Goal: Check status

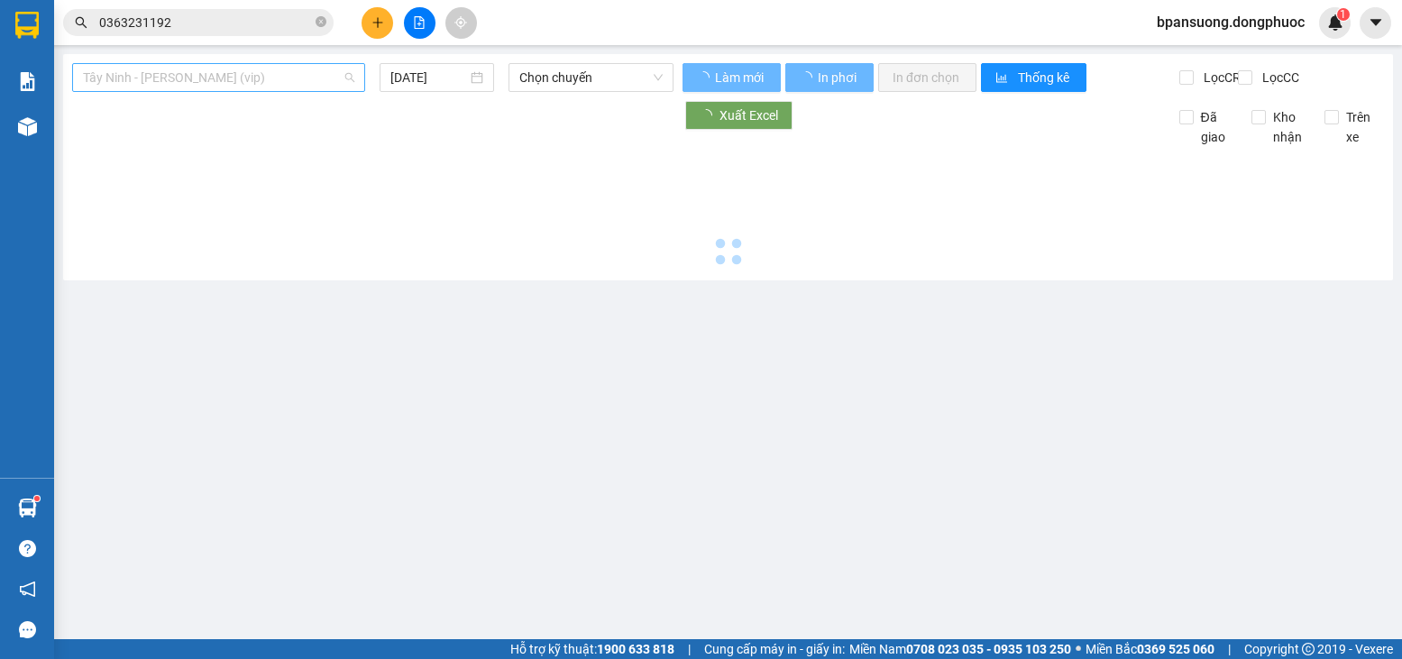
click at [262, 87] on span "Tây Ninh - Hồ Chí Minh (vip)" at bounding box center [218, 77] width 271 height 27
type input "[DATE]"
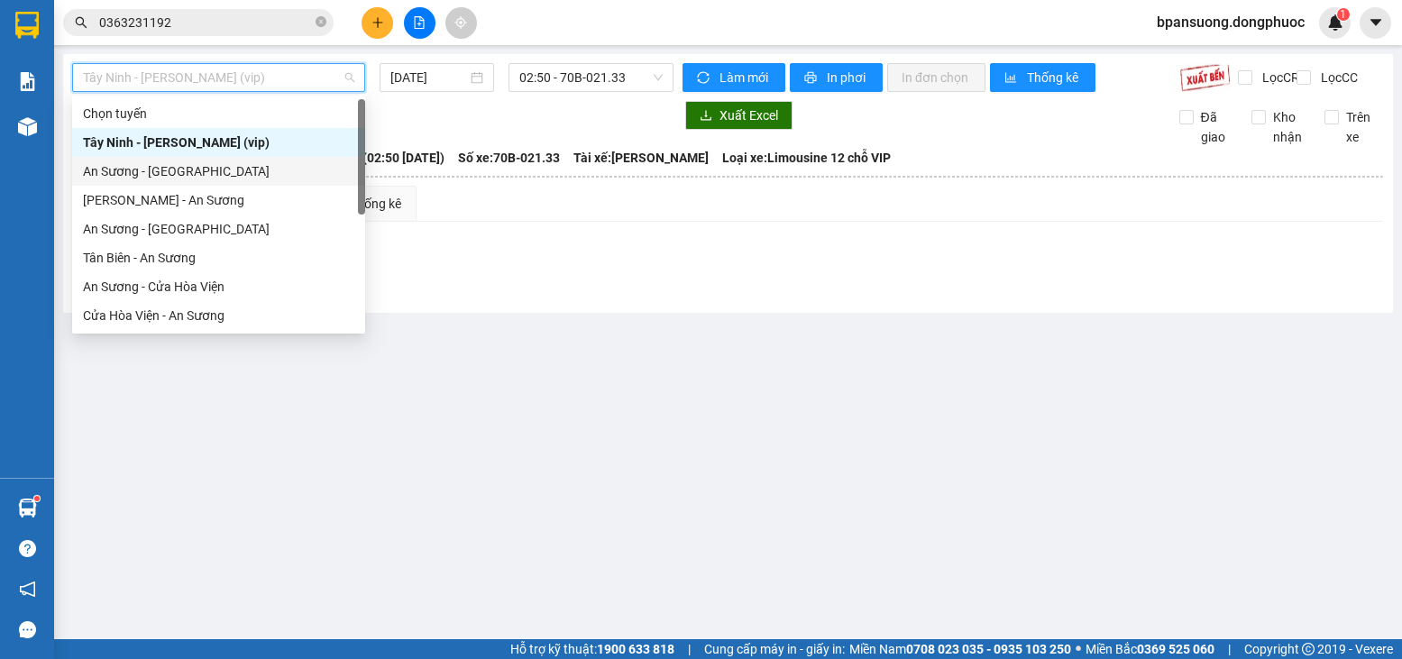
click at [170, 174] on div "An Sương - Châu Thành" at bounding box center [218, 171] width 271 height 20
type input "[DATE]"
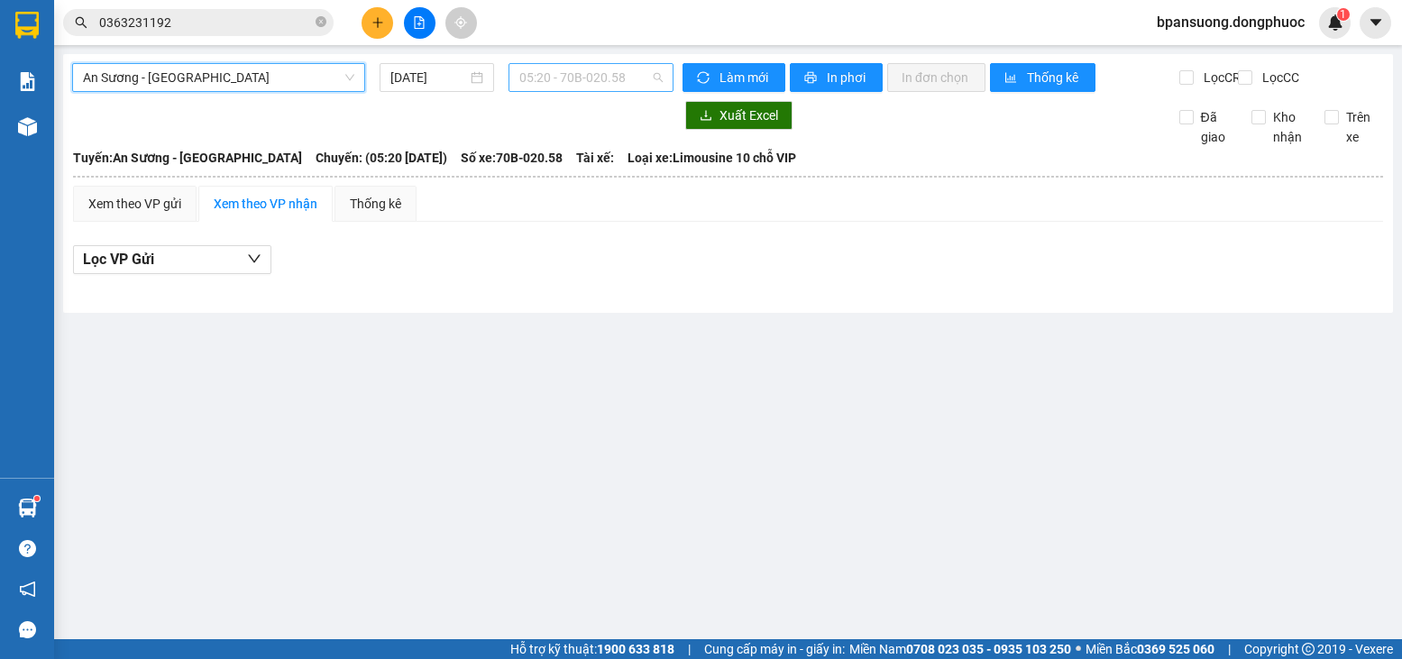
click at [610, 81] on span "05:20 - 70B-020.58" at bounding box center [590, 77] width 143 height 27
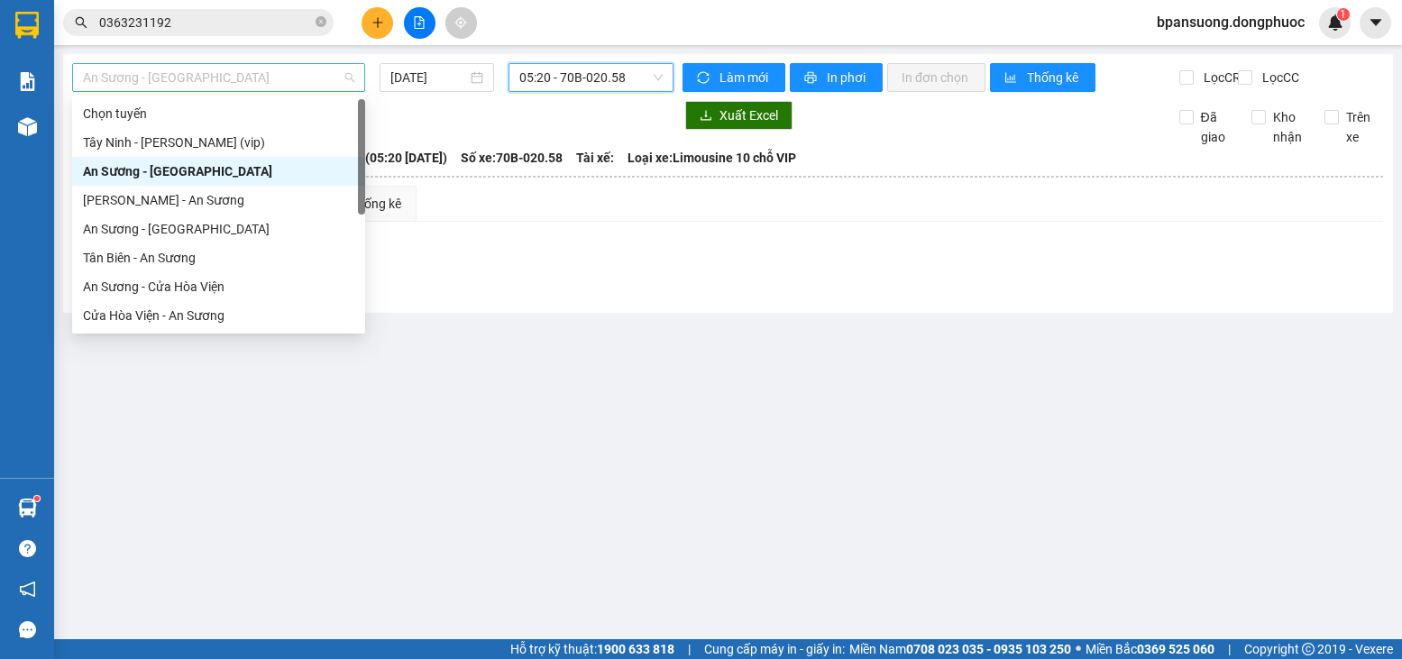
click at [293, 79] on span "An Sương - Châu Thành" at bounding box center [218, 77] width 271 height 27
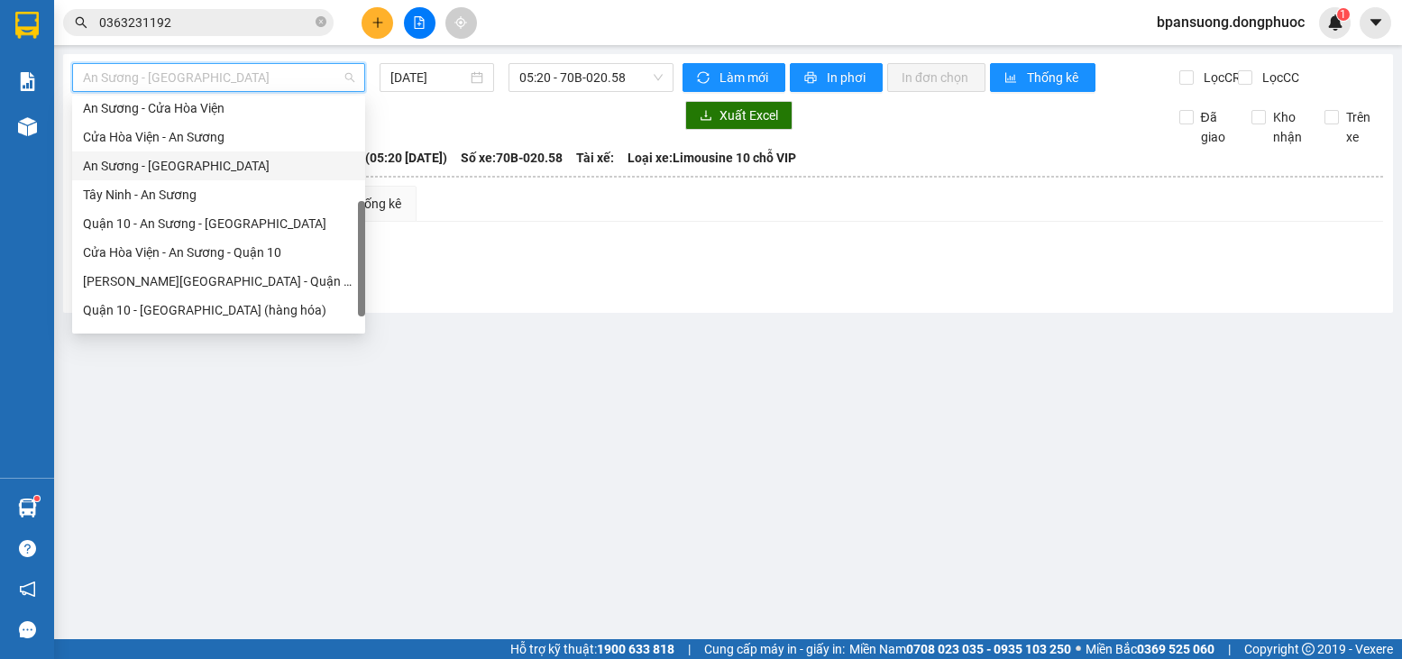
click at [185, 163] on div "An Sương - Tây Ninh" at bounding box center [218, 166] width 271 height 20
type input "[DATE]"
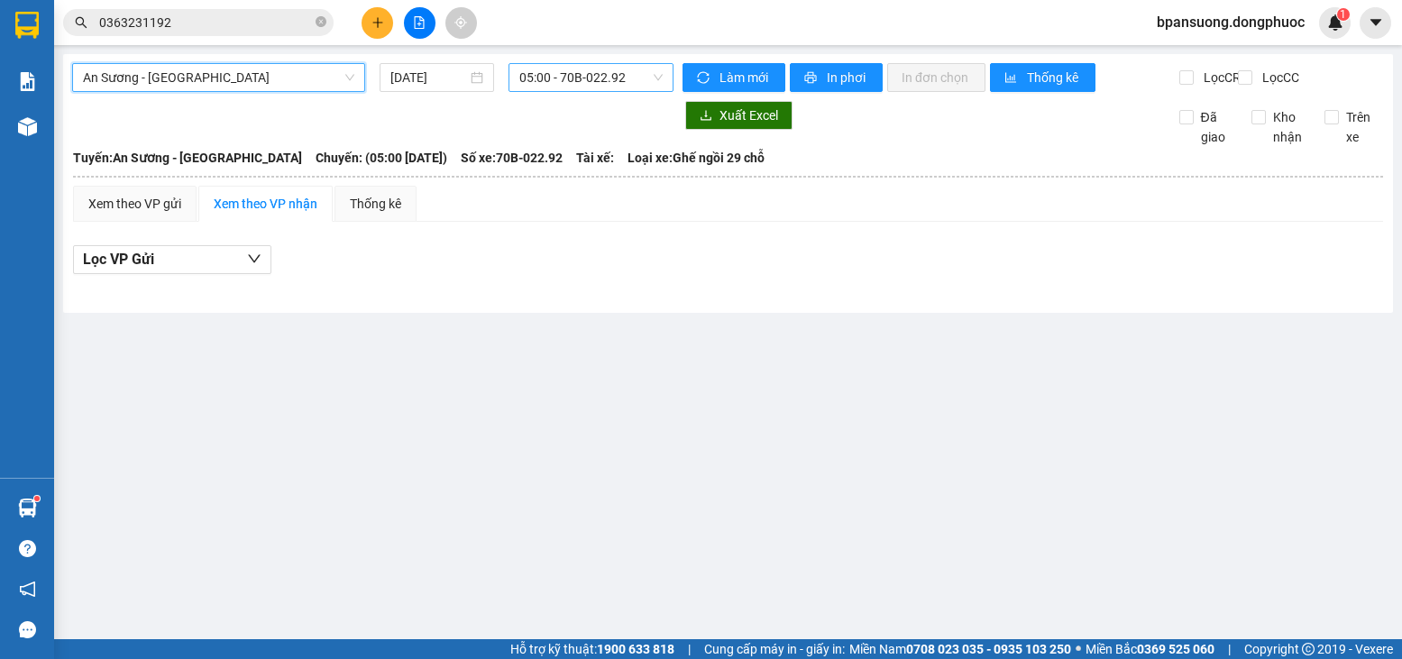
click at [631, 83] on span "05:00 - 70B-022.92" at bounding box center [590, 77] width 143 height 27
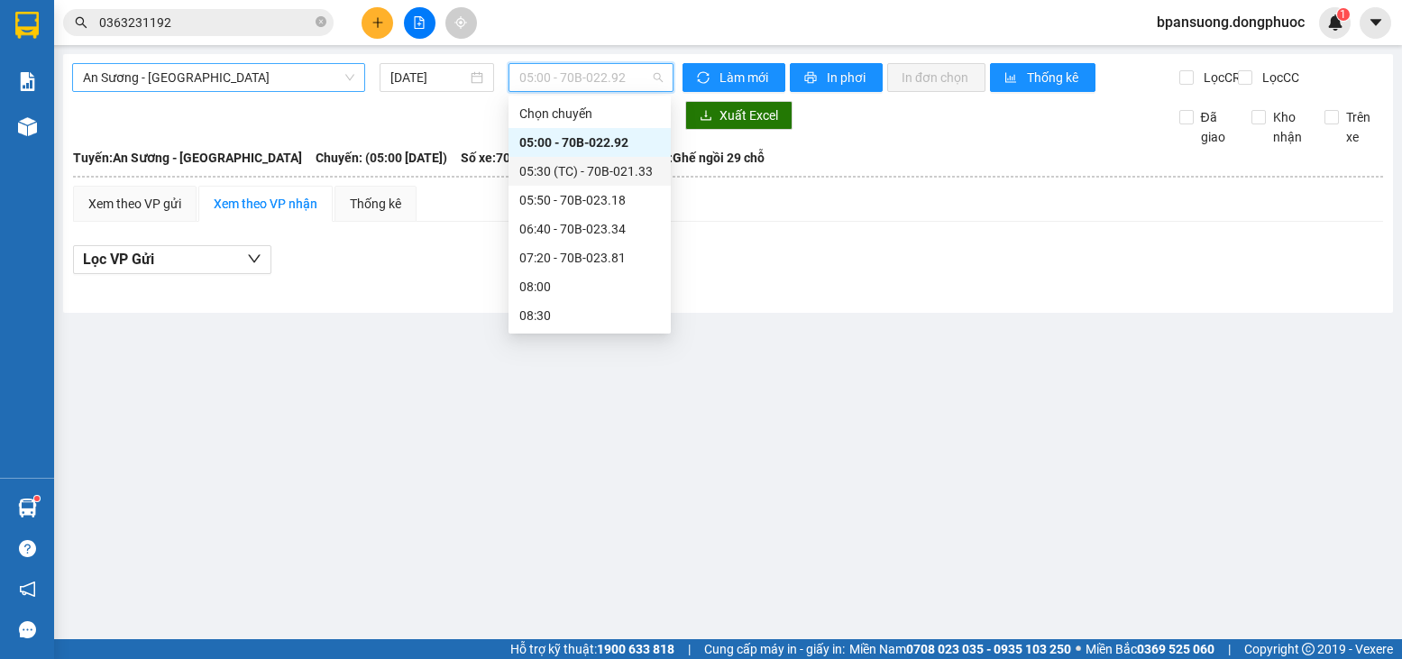
click at [319, 81] on span "An Sương - Tây Ninh" at bounding box center [218, 77] width 271 height 27
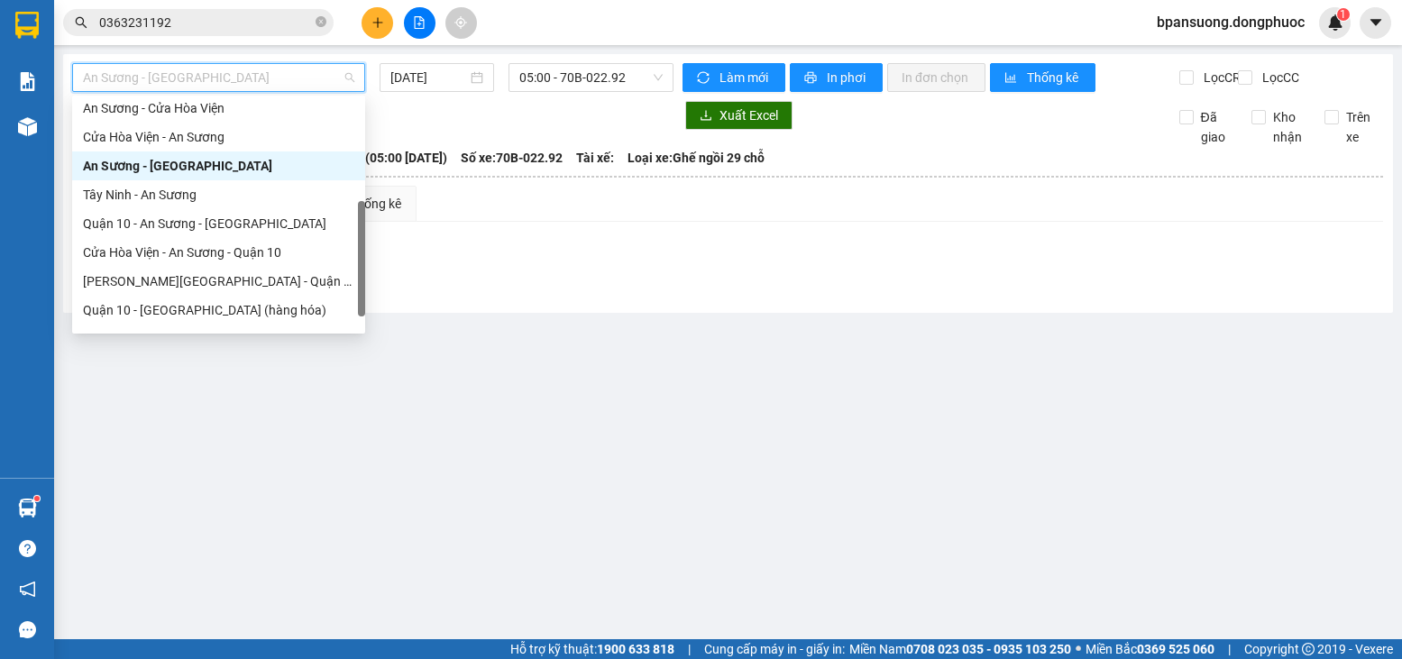
scroll to position [149, 0]
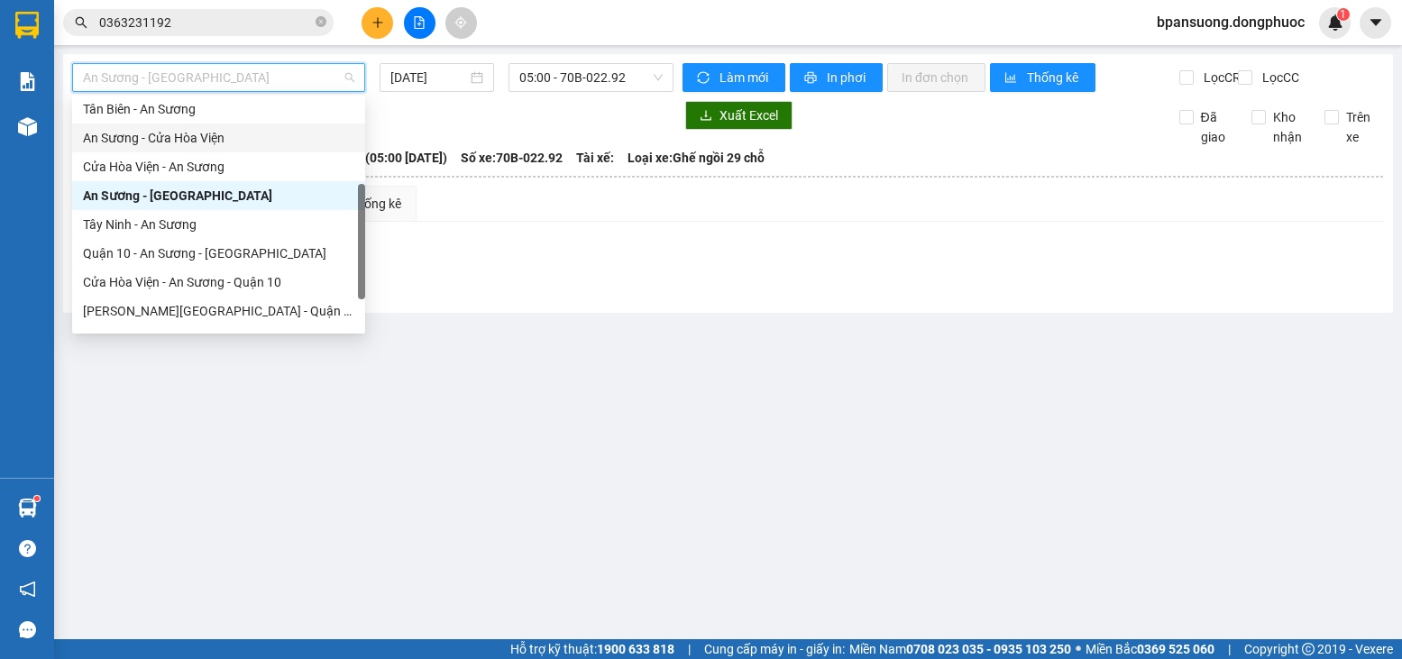
click at [169, 143] on div "An Sương - Cửa Hòa Viện" at bounding box center [218, 138] width 271 height 20
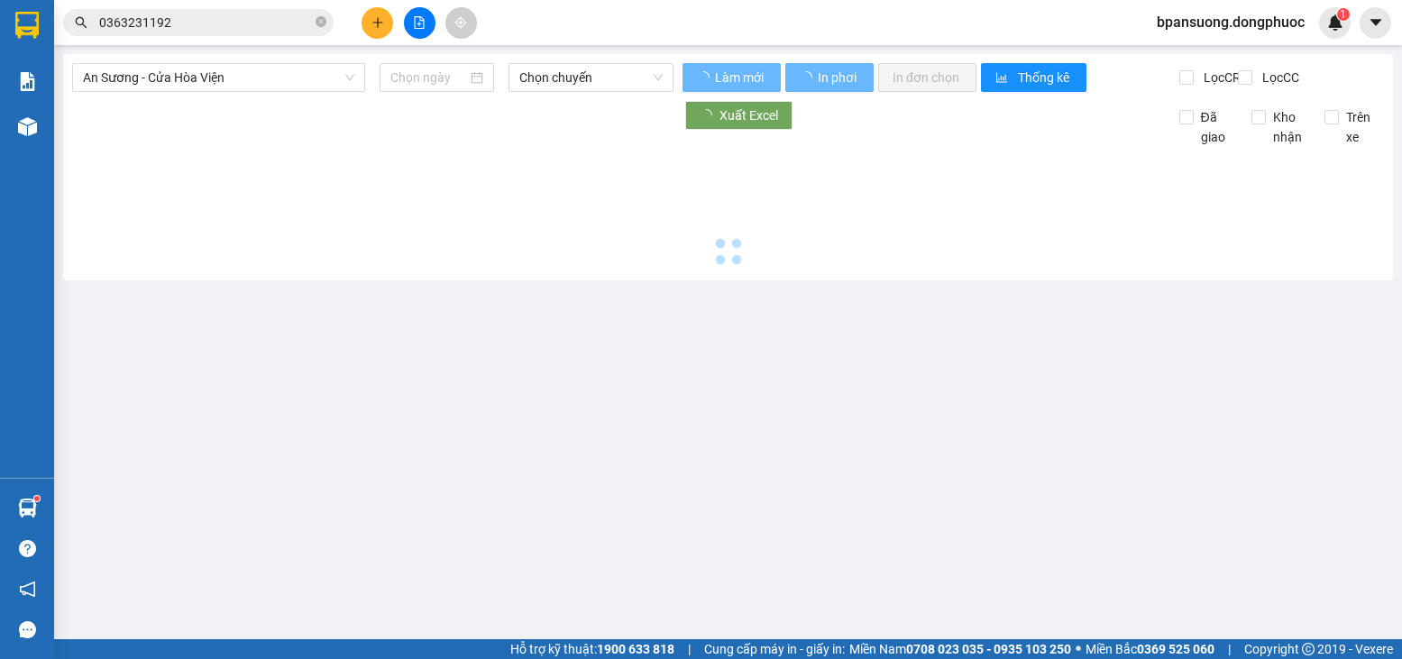
type input "[DATE]"
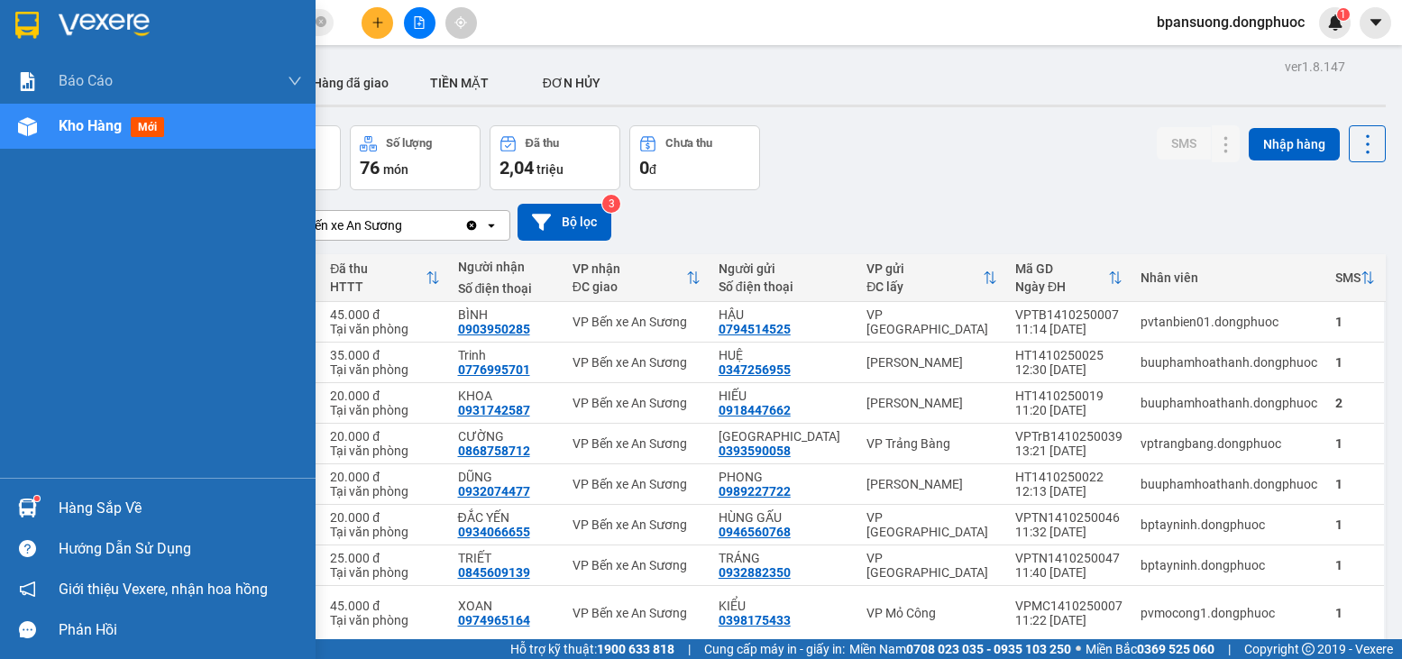
click at [46, 509] on div "Hàng sắp về" at bounding box center [158, 508] width 316 height 41
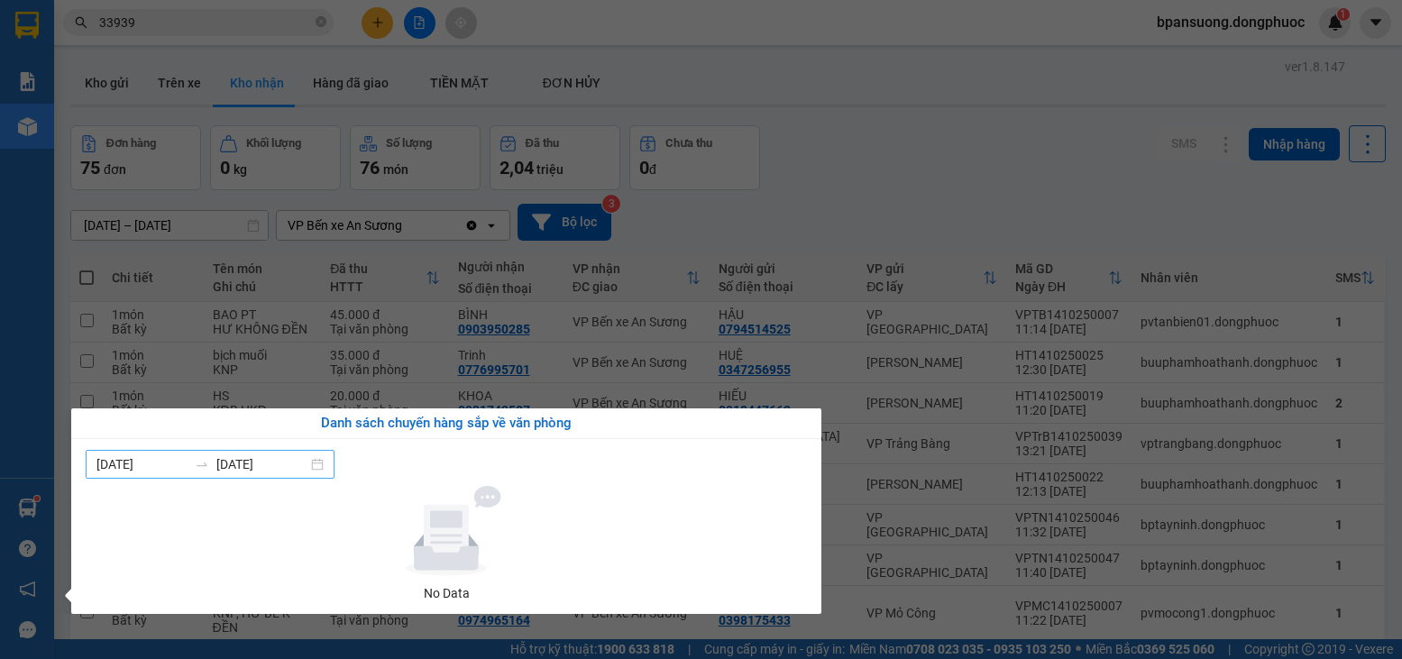
click at [263, 469] on input "[DATE]" at bounding box center [261, 464] width 91 height 20
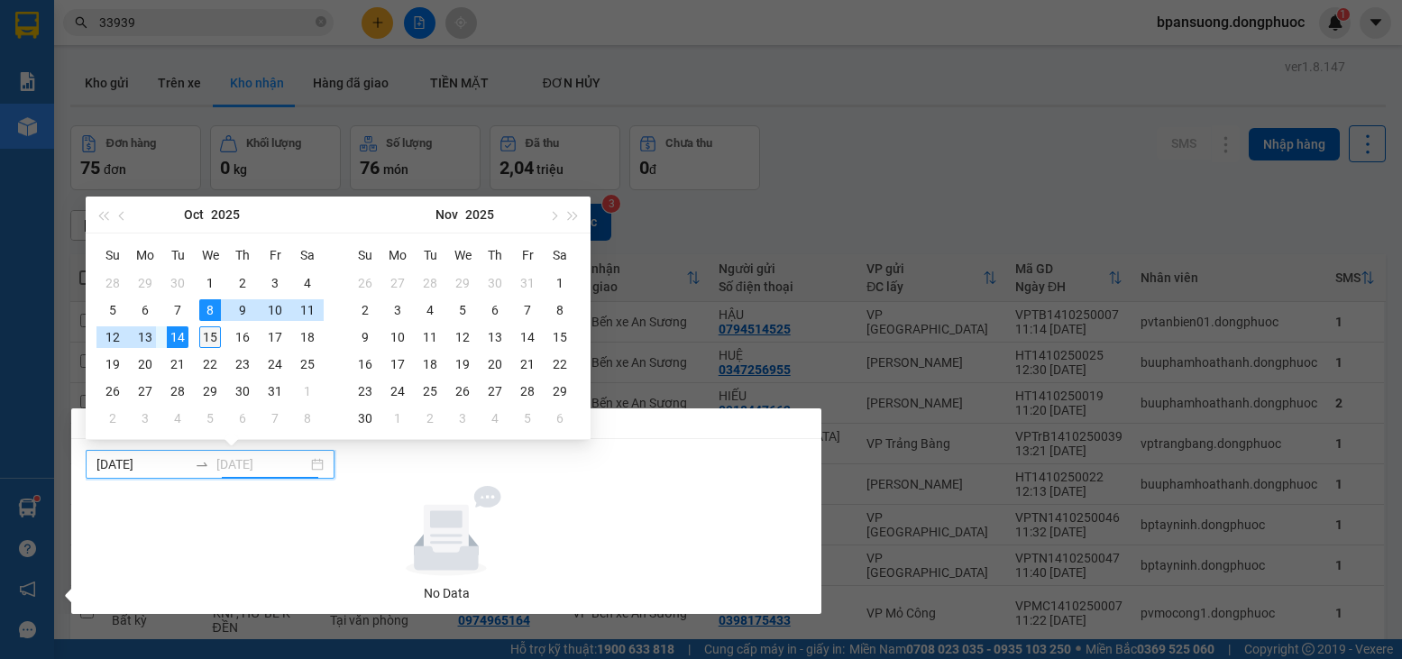
type input "[DATE]"
click at [206, 334] on div "15" at bounding box center [210, 337] width 22 height 22
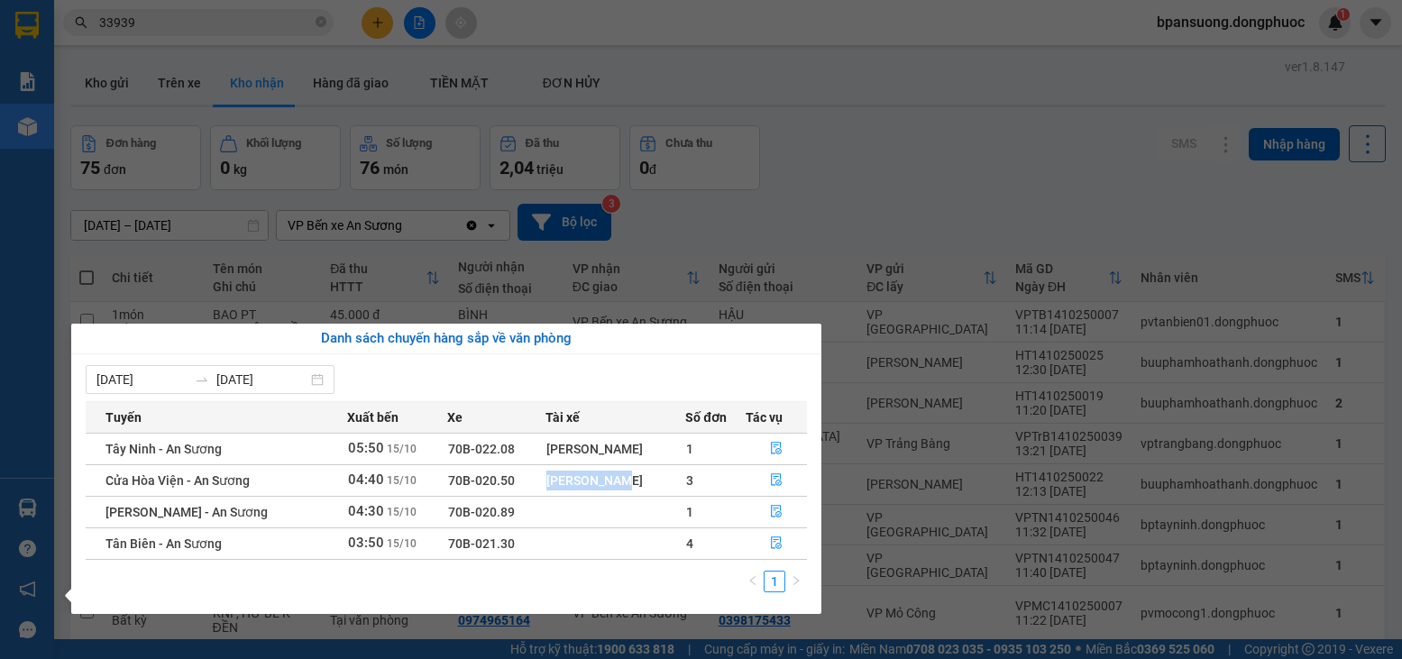
drag, startPoint x: 528, startPoint y: 468, endPoint x: 615, endPoint y: 477, distance: 87.0
click at [615, 477] on tr "Cửa Hòa Viện - An Sương 04:40 [DATE] 70B-020.50 [PERSON_NAME] 3" at bounding box center [446, 480] width 721 height 32
click at [615, 477] on div "[PERSON_NAME]" at bounding box center [615, 481] width 139 height 20
click at [618, 481] on div "[PERSON_NAME]" at bounding box center [615, 481] width 139 height 20
drag, startPoint x: 463, startPoint y: 546, endPoint x: 559, endPoint y: 546, distance: 95.6
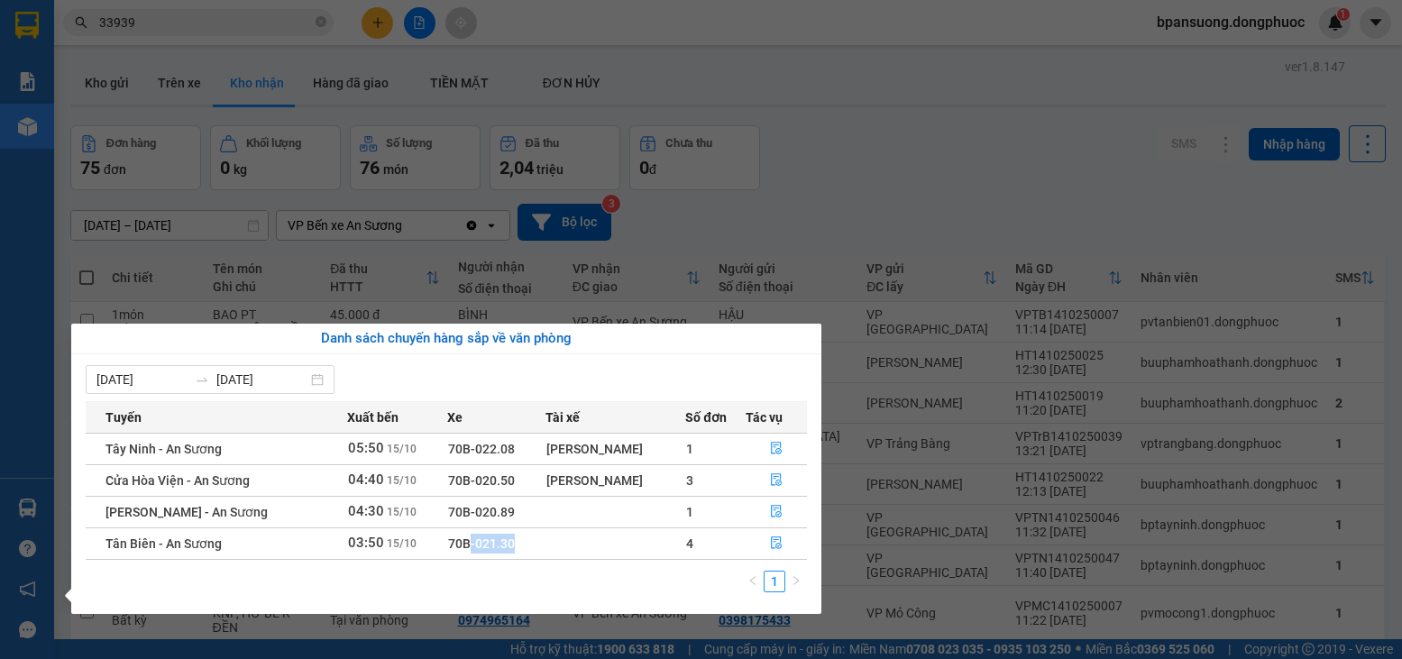
click at [559, 546] on tr "Tân Biên - An Sương 03:50 [DATE] 70B-021.30 4" at bounding box center [446, 544] width 721 height 32
click at [559, 546] on td at bounding box center [616, 544] width 141 height 32
